Goal: Transaction & Acquisition: Obtain resource

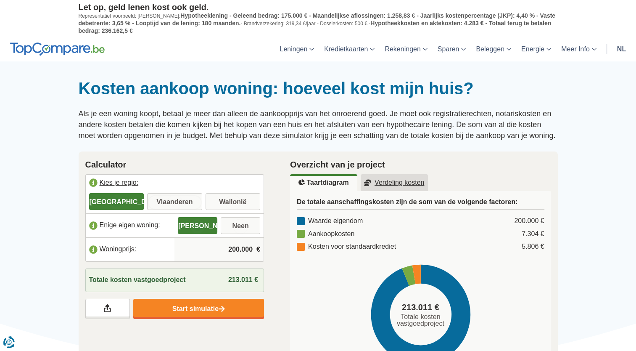
click at [180, 201] on input "Vlaanderen" at bounding box center [174, 202] width 55 height 15
radio input "true"
click at [180, 201] on input "Vlaanderen" at bounding box center [174, 202] width 55 height 15
click at [242, 224] on input "Neen" at bounding box center [241, 226] width 40 height 15
radio input "true"
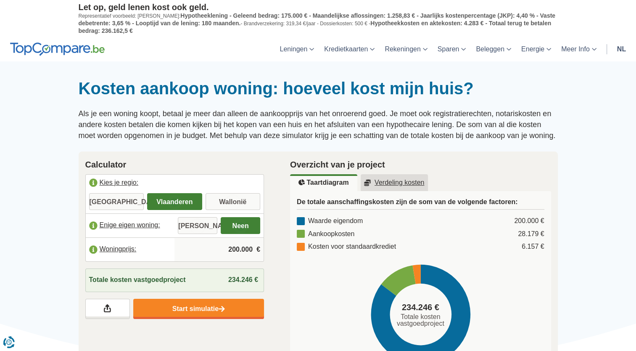
click at [235, 246] on input "200.000" at bounding box center [219, 249] width 82 height 23
click at [252, 246] on input "200.000" at bounding box center [219, 249] width 82 height 23
type input "205.000"
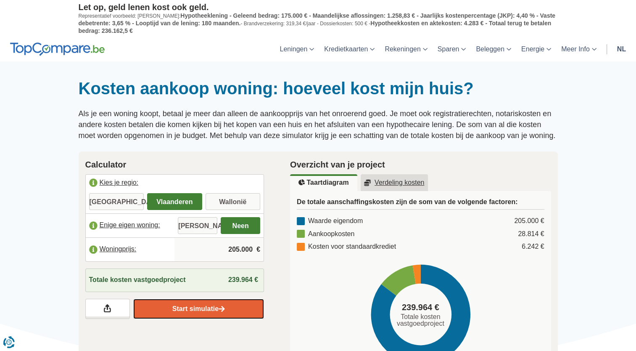
click at [200, 307] on link "Start simulatie" at bounding box center [198, 308] width 131 height 20
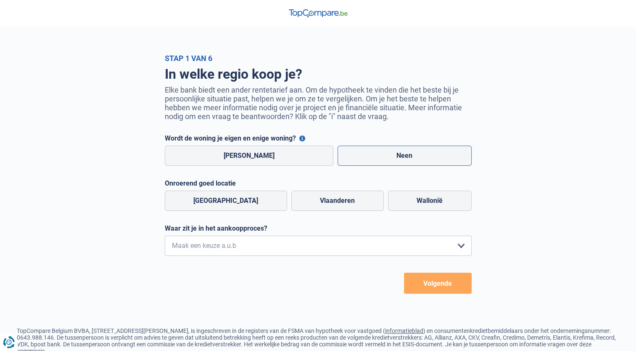
click at [399, 155] on label "Neen" at bounding box center [405, 155] width 134 height 20
click at [399, 155] on input "Neen" at bounding box center [405, 155] width 134 height 20
radio input "true"
click at [399, 155] on label "Neen" at bounding box center [405, 155] width 134 height 20
click at [399, 155] on input "Neen" at bounding box center [405, 155] width 134 height 20
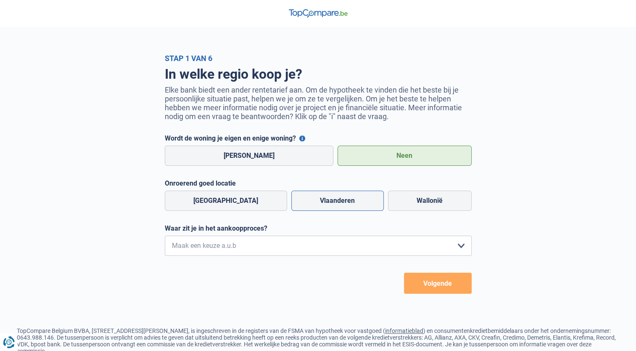
click at [320, 203] on label "Vlaanderen" at bounding box center [337, 200] width 92 height 20
click at [320, 203] on input "Vlaanderen" at bounding box center [337, 200] width 92 height 20
radio input "true"
click at [320, 203] on label "Vlaanderen" at bounding box center [337, 200] width 92 height 20
click at [320, 203] on input "Vlaanderen" at bounding box center [337, 200] width 92 height 20
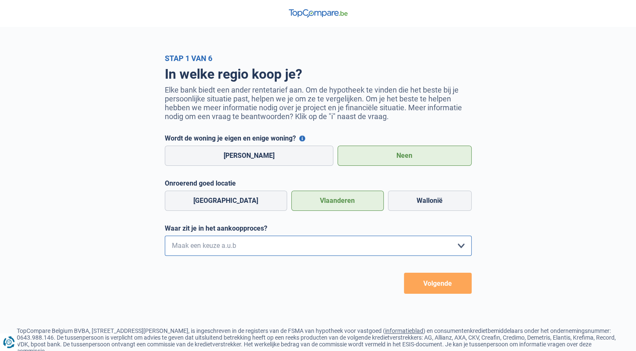
click at [460, 246] on select "Ik wil me uitsluitend informeren omdat ik op dit moment geen concrete plannen h…" at bounding box center [318, 245] width 307 height 20
click at [459, 248] on select "Ik wil me uitsluitend informeren omdat ik op dit moment geen concrete plannen h…" at bounding box center [318, 245] width 307 height 20
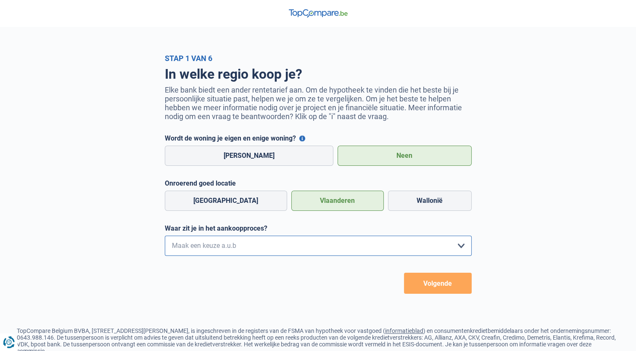
click at [459, 248] on select "Ik wil me uitsluitend informeren omdat ik op dit moment geen concrete plannen h…" at bounding box center [318, 245] width 307 height 20
click at [463, 248] on select "Ik wil me uitsluitend informeren omdat ik op dit moment geen concrete plannen h…" at bounding box center [318, 245] width 307 height 20
select select "0"
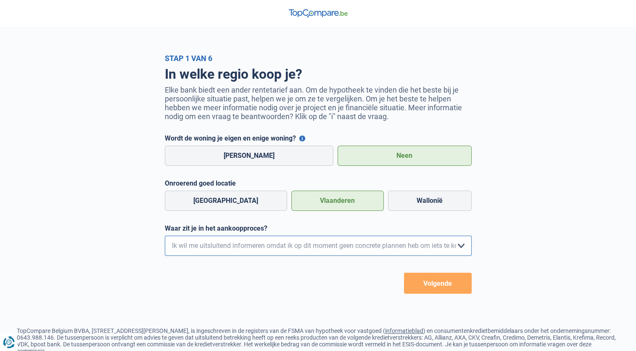
click at [165, 237] on select "Ik wil me uitsluitend informeren omdat ik op dit moment geen concrete plannen h…" at bounding box center [318, 245] width 307 height 20
click at [405, 265] on form "Wordt de woning je eigen en enige woning? Je kunt profiteren van een korting op…" at bounding box center [318, 213] width 307 height 159
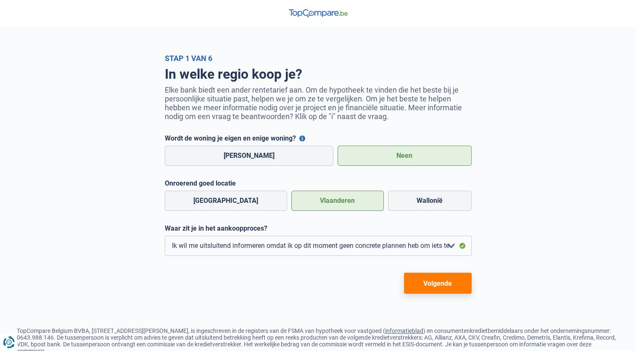
click at [441, 287] on button "Volgende" at bounding box center [438, 282] width 68 height 21
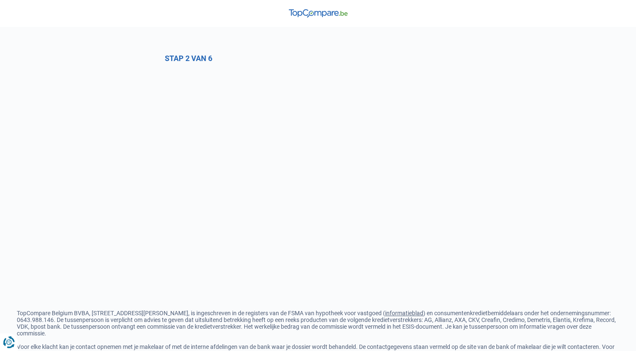
select select "0"
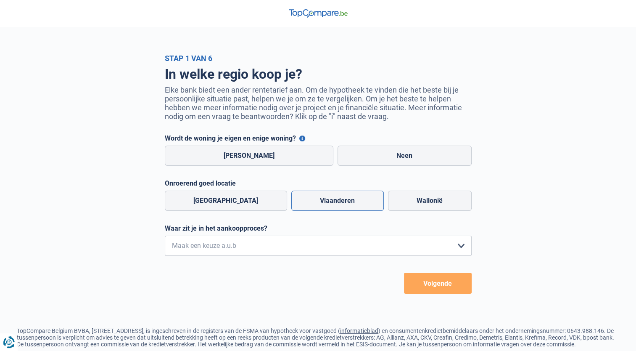
click at [315, 201] on label "Vlaanderen" at bounding box center [337, 200] width 92 height 20
click at [315, 201] on input "Vlaanderen" at bounding box center [337, 200] width 92 height 20
radio input "true"
click at [315, 201] on label "Vlaanderen" at bounding box center [337, 200] width 92 height 20
click at [315, 201] on input "Vlaanderen" at bounding box center [337, 200] width 92 height 20
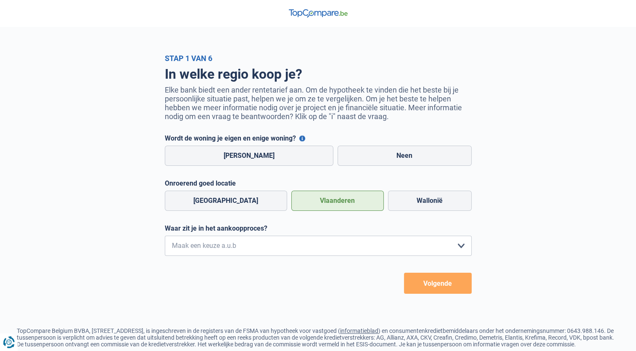
click at [438, 283] on button "Volgende" at bounding box center [438, 282] width 68 height 21
click at [438, 283] on form "Wordt de woning je eigen en enige woning? Je kunt profiteren van een korting op…" at bounding box center [318, 213] width 307 height 159
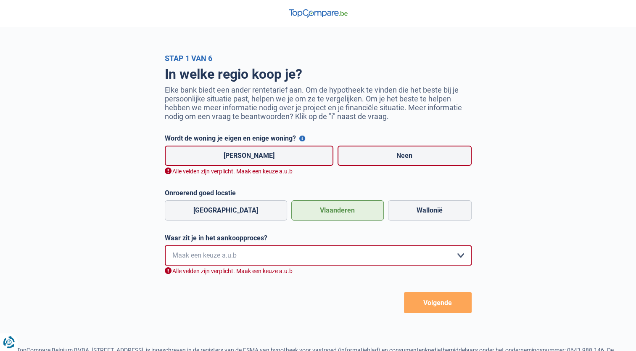
scroll to position [58, 0]
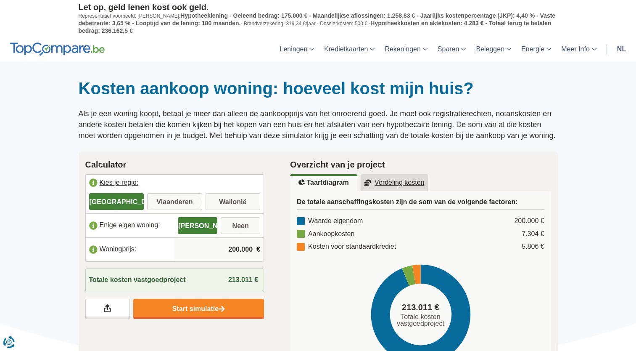
click at [175, 200] on input "Vlaanderen" at bounding box center [174, 202] width 55 height 15
radio input "true"
click at [248, 225] on input "Neen" at bounding box center [241, 226] width 40 height 15
radio input "true"
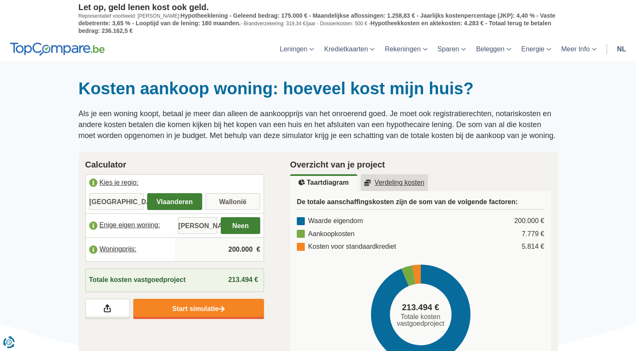
click at [248, 225] on input "Neen" at bounding box center [241, 226] width 40 height 15
click at [242, 247] on input "200.000" at bounding box center [219, 249] width 82 height 23
type input "205.000"
